Goal: Check status: Check status

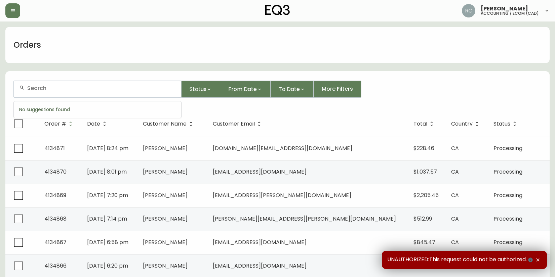
click at [130, 88] on input "text" at bounding box center [101, 88] width 148 height 6
paste input "4134846"
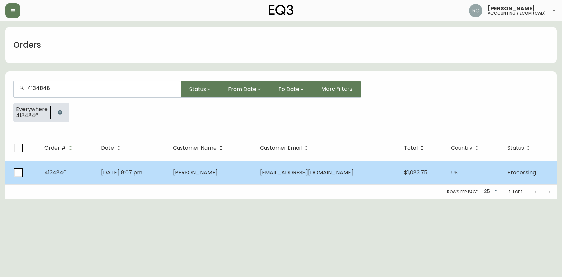
type input "4134846"
click at [203, 175] on span "Emily Orscheln" at bounding box center [195, 173] width 45 height 8
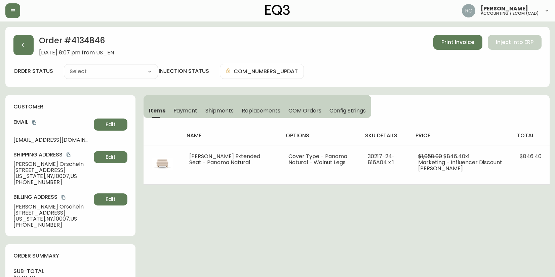
type input "Processing"
select select "PROCESSING"
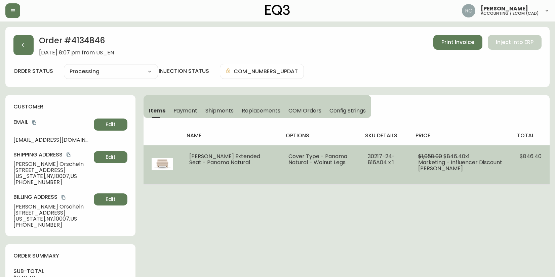
click at [223, 181] on td "Joan Extended Seat - Panama Natural" at bounding box center [230, 164] width 99 height 39
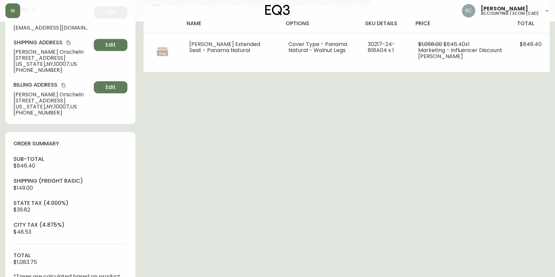
scroll to position [235, 0]
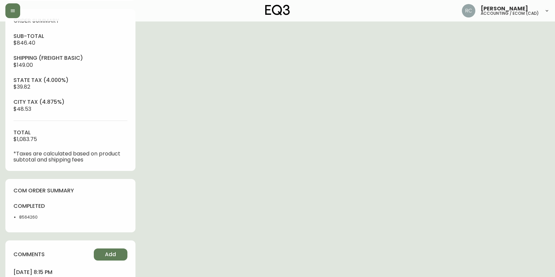
click at [30, 214] on li "8564260" at bounding box center [42, 217] width 47 height 6
copy li "8564260"
click at [107, 254] on span "Add" at bounding box center [110, 254] width 11 height 7
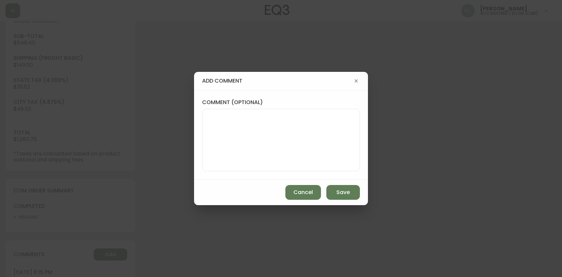
click at [231, 170] on div at bounding box center [281, 140] width 158 height 62
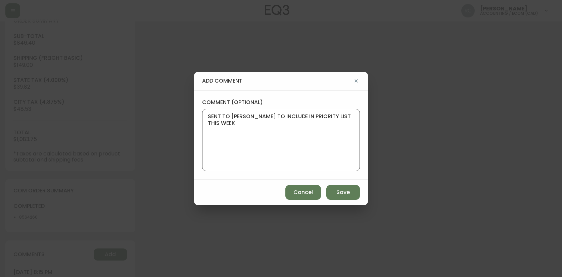
type textarea "SENT TO CARLOS TO INCLUDE IN PRIORITY LIST THIS WEEK"
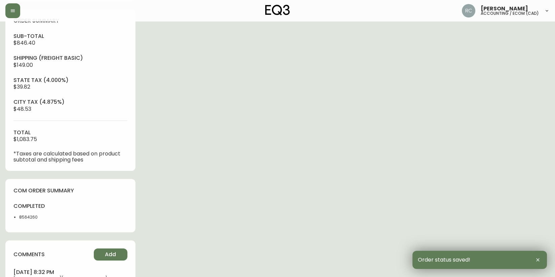
scroll to position [0, 0]
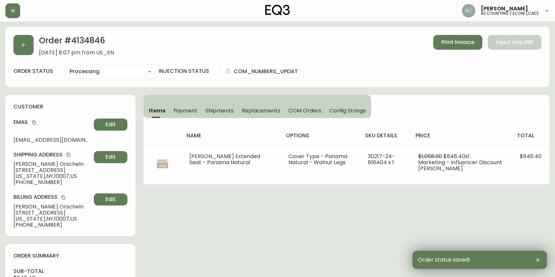
click at [322, 110] on button "COM Orders" at bounding box center [304, 110] width 41 height 15
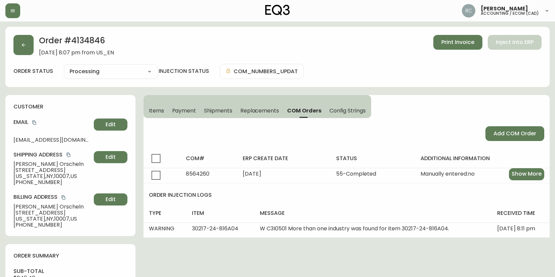
click at [149, 108] on span "Items" at bounding box center [156, 110] width 15 height 7
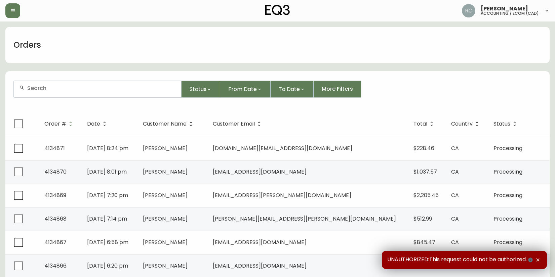
click at [100, 92] on div at bounding box center [97, 89] width 167 height 16
paste input "4132087"
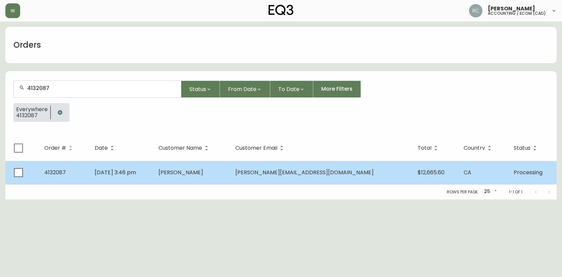
type input "4132087"
click at [187, 182] on td "Lawrence Veregin" at bounding box center [191, 173] width 77 height 24
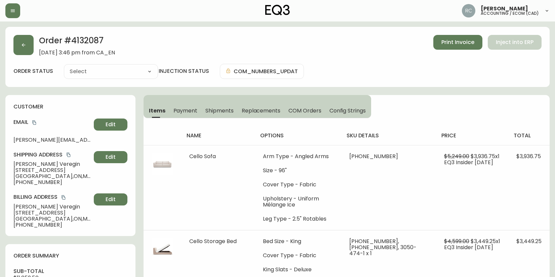
type input "Processing"
select select "PROCESSING"
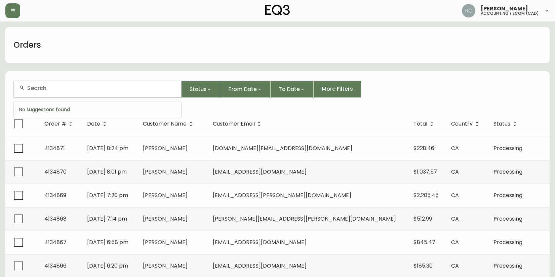
click at [112, 87] on input "text" at bounding box center [101, 88] width 148 height 6
paste input "4133254"
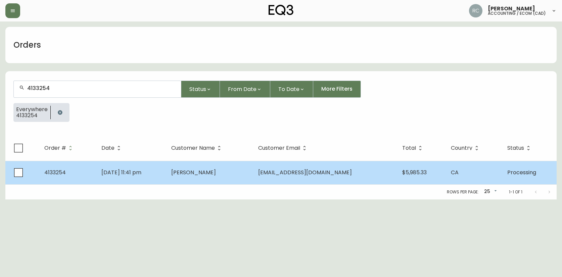
type input "4133254"
click at [211, 174] on span "Iris Shen" at bounding box center [193, 173] width 45 height 8
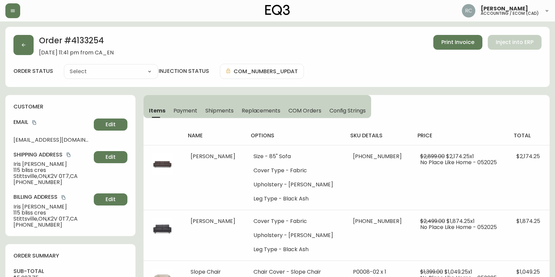
type input "Processing"
select select "PROCESSING"
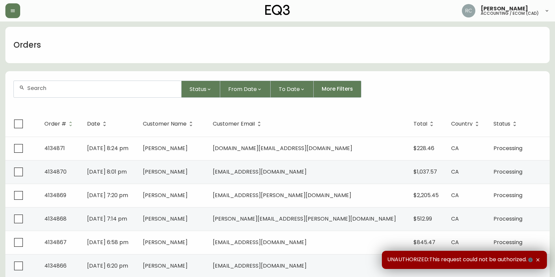
click at [88, 93] on div at bounding box center [97, 89] width 167 height 16
paste input "4133526"
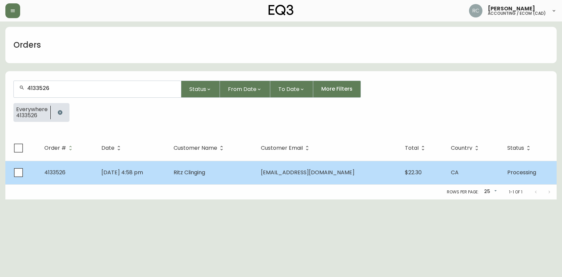
type input "4133526"
click at [256, 169] on td "Ritz Clinging" at bounding box center [211, 173] width 87 height 24
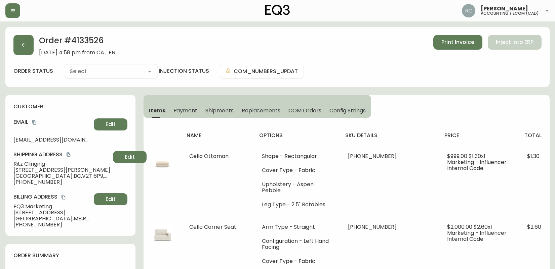
type input "Processing"
select select "PROCESSING"
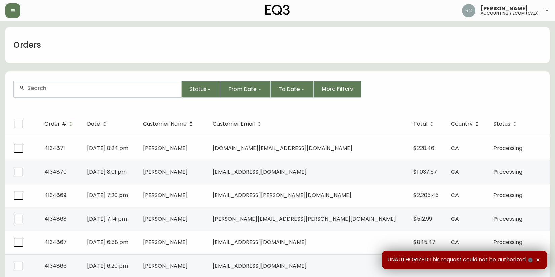
drag, startPoint x: 89, startPoint y: 90, endPoint x: 90, endPoint y: 86, distance: 4.4
click at [89, 90] on input "text" at bounding box center [101, 88] width 148 height 6
paste input "4134510"
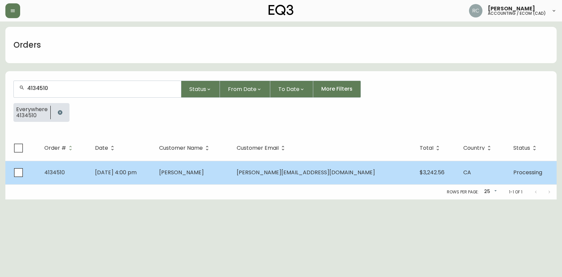
type input "4134510"
click at [231, 180] on td "[PERSON_NAME]" at bounding box center [193, 173] width 78 height 24
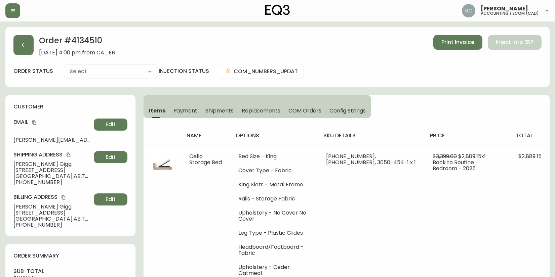
type input "Processing"
select select "PROCESSING"
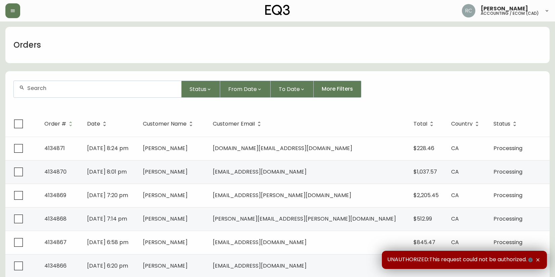
drag, startPoint x: 48, startPoint y: 93, endPoint x: 58, endPoint y: 92, distance: 10.5
click at [48, 93] on div at bounding box center [97, 89] width 167 height 16
paste input "4134841"
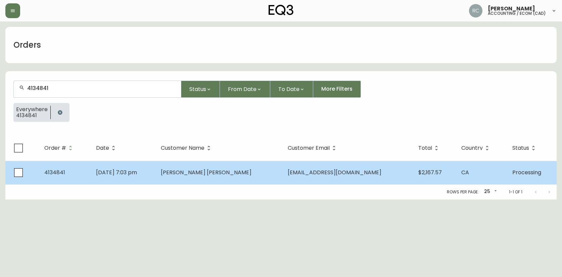
type input "4134841"
click at [265, 172] on td "Adrian Garcia Betancourt" at bounding box center [219, 173] width 127 height 24
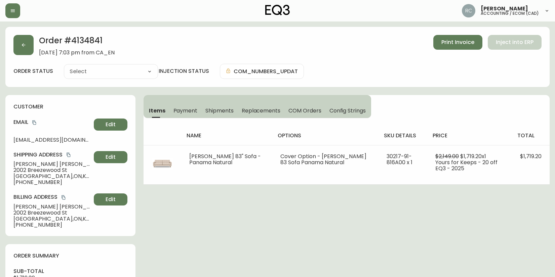
type input "Processing"
select select "PROCESSING"
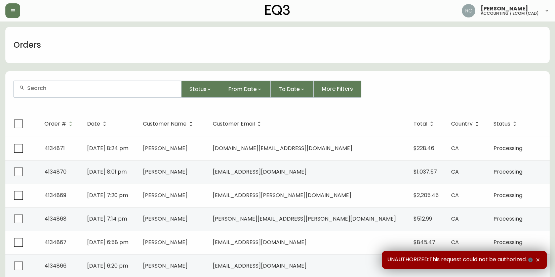
click at [133, 91] on div at bounding box center [97, 89] width 167 height 16
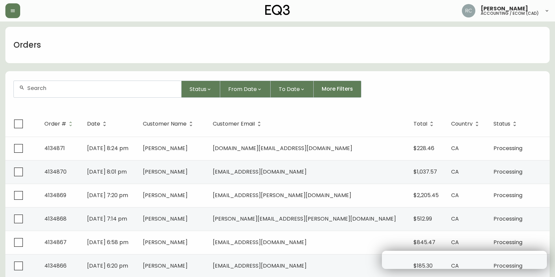
paste input "4134857"
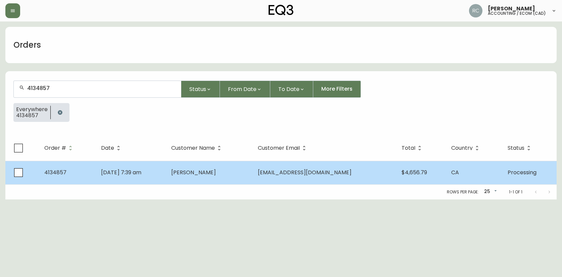
type input "4134857"
click at [216, 175] on span "[PERSON_NAME]" at bounding box center [193, 173] width 45 height 8
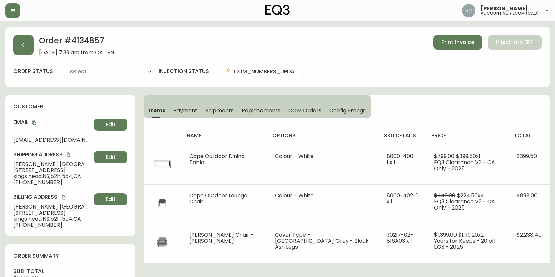
type input "Processing"
select select "PROCESSING"
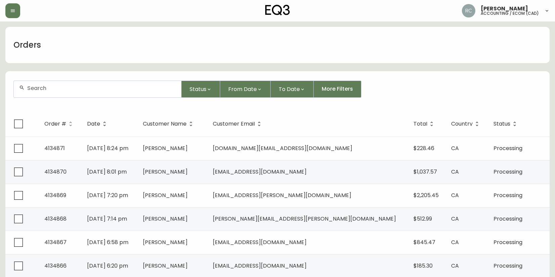
click at [78, 84] on div at bounding box center [97, 89] width 167 height 16
paste input "4131859"
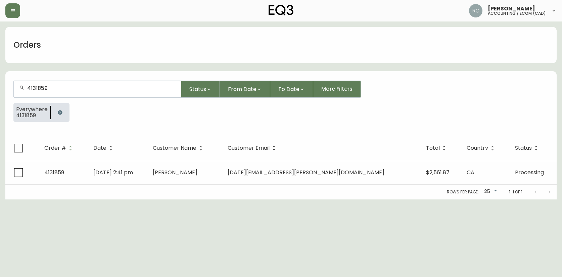
click at [53, 88] on input "4131859" at bounding box center [101, 88] width 148 height 6
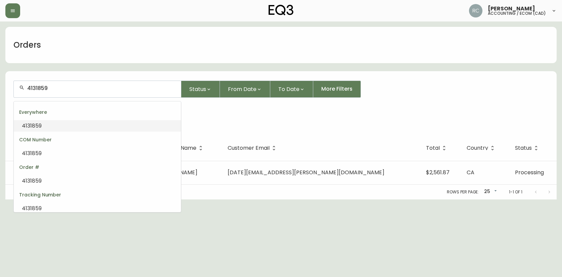
paste input "3011"
type input "4133011"
click at [70, 90] on input "4133011" at bounding box center [101, 88] width 148 height 6
paste input "2025-07-19"
type input "2025-07-19"
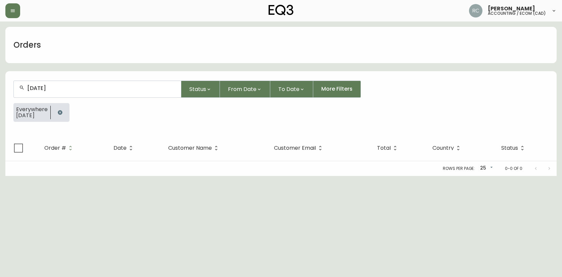
click at [50, 84] on div "2025-07-19" at bounding box center [97, 89] width 167 height 16
paste input "4132512"
type input "4132512"
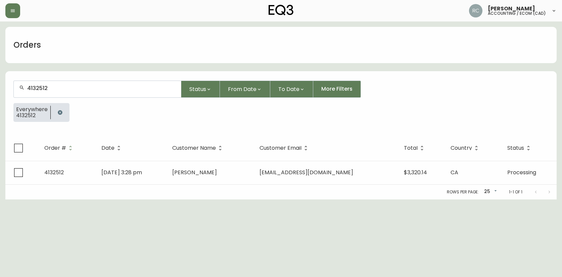
type input "4132512"
